Goal: Information Seeking & Learning: Learn about a topic

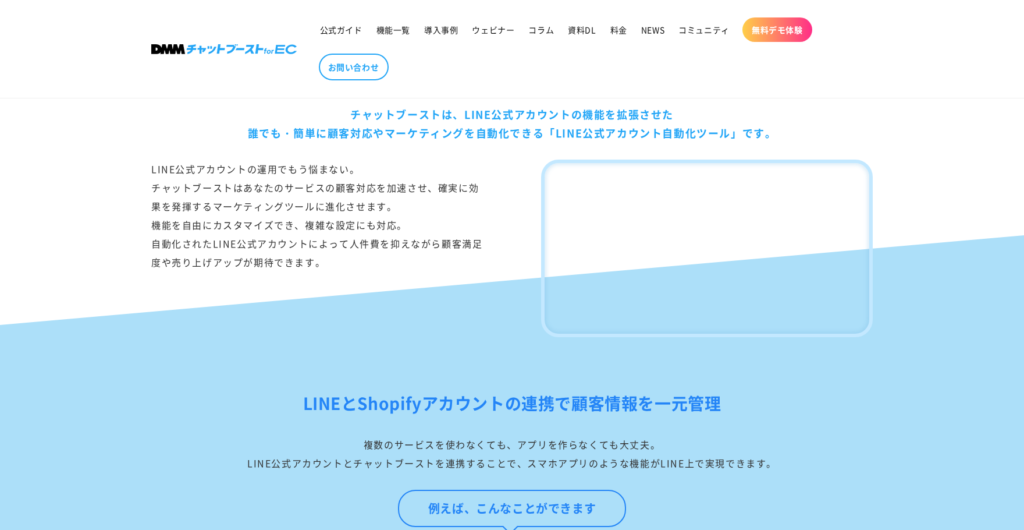
scroll to position [582, 0]
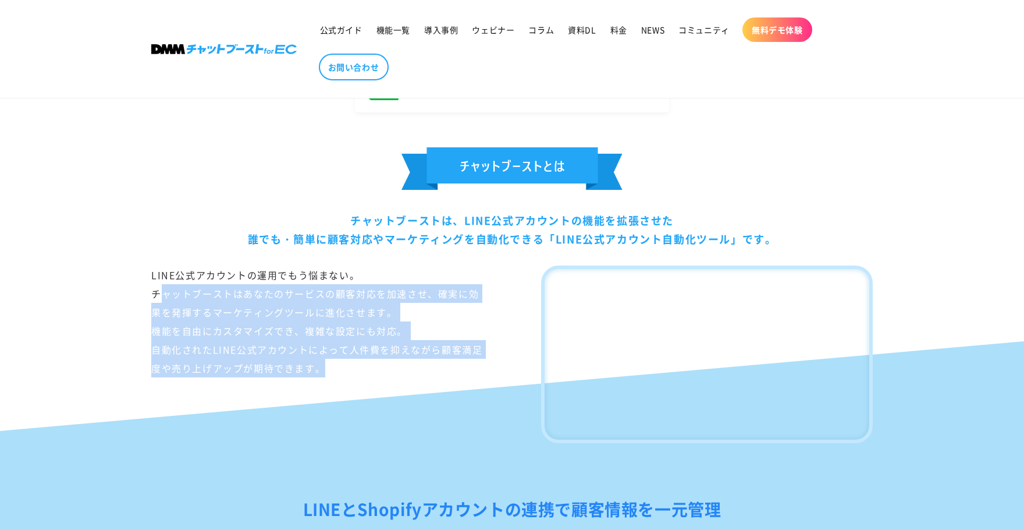
drag, startPoint x: 294, startPoint y: 277, endPoint x: 414, endPoint y: 386, distance: 161.9
click at [424, 387] on div "LINE公式アカウントの運用でもう悩まない。 チャットブーストはあなたのサービスの顧客対応を加速させ、確実に効果を発揮するマーケティングツールに進化させます。…" at bounding box center [317, 353] width 332 height 177
click at [190, 375] on div "LINE公式アカウントの運用でもう悩まない。 チャットブーストはあなたのサービスの顧客対応を加速させ、確実に効果を発揮するマーケティングツールに進化させます。…" at bounding box center [317, 353] width 332 height 177
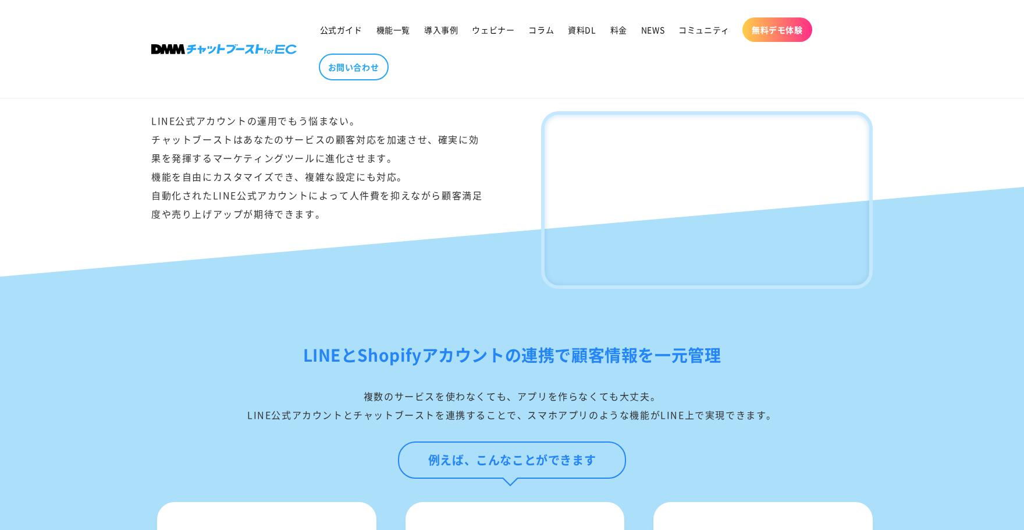
scroll to position [640, 0]
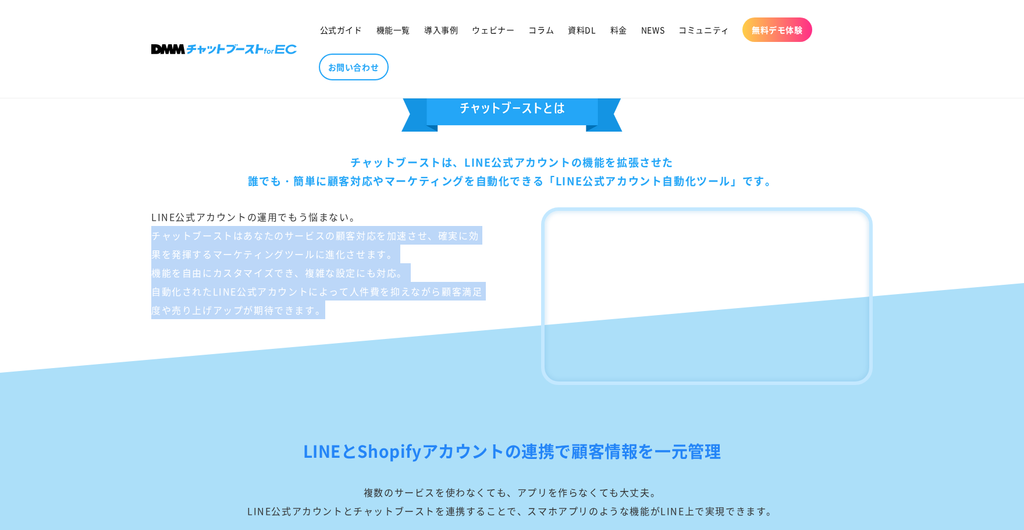
drag, startPoint x: 166, startPoint y: 228, endPoint x: 470, endPoint y: 311, distance: 315.0
click at [473, 311] on div "LINE公式アカウントの運用でもう悩まない。 チャットブーストはあなたのサービスの顧客対応を加速させ、確実に効果を発揮するマーケティングツールに進化させます。…" at bounding box center [317, 295] width 332 height 177
click at [97, 321] on div "チャットブーストは、LINE公式アカウントの機能を拡張させた 誰でも・簡単に顧客対応やマーケティングを自動化できる「LINE公式アカウント自動化ツール」です。…" at bounding box center [512, 225] width 1024 height 319
drag, startPoint x: 137, startPoint y: 216, endPoint x: 338, endPoint y: 321, distance: 226.2
click at [338, 321] on div "チャットブーストは、LINE公式アカウントの機能を拡張させた 誰でも・簡単に顧客対応やマーケティングを自動化できる「LINE公式アカウント自動化ツール」です。…" at bounding box center [512, 237] width 780 height 296
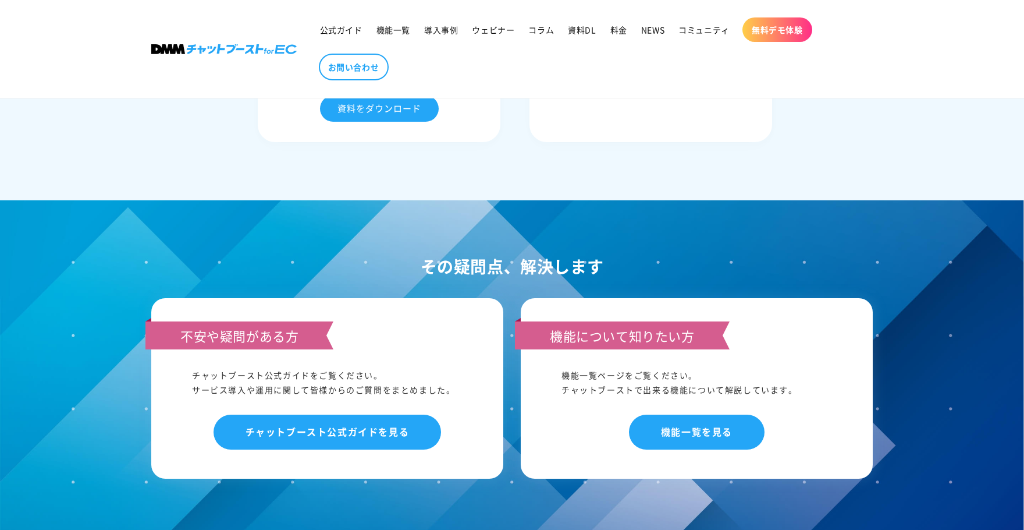
scroll to position [5587, 0]
